Goal: Information Seeking & Learning: Learn about a topic

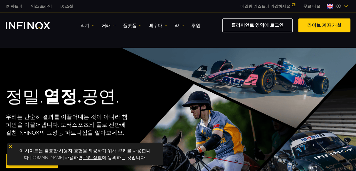
click at [84, 23] on font "악기" at bounding box center [85, 25] width 9 height 7
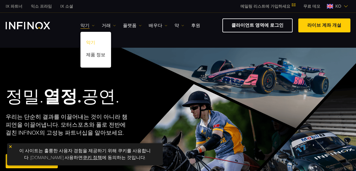
click at [91, 40] on link "악기" at bounding box center [96, 43] width 31 height 12
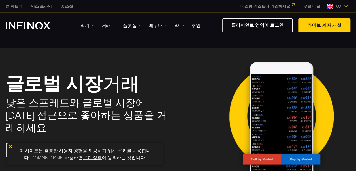
click at [103, 23] on font "거래" at bounding box center [106, 25] width 9 height 7
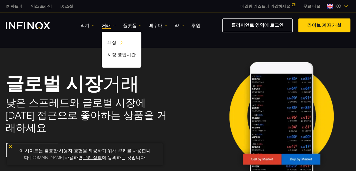
click at [26, 25] on img "INFINOX 로고" at bounding box center [28, 25] width 45 height 7
